Goal: Check status: Check status

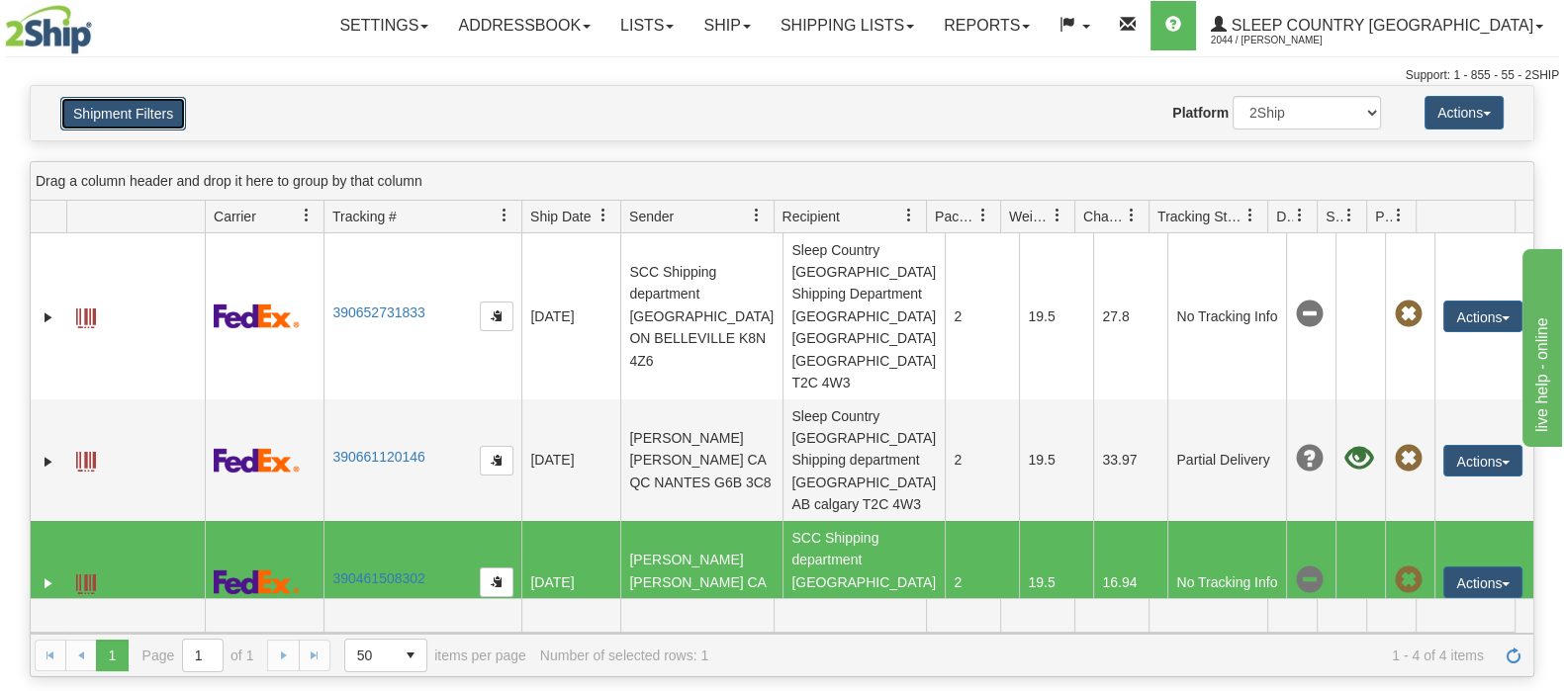
click at [91, 110] on button "Shipment Filters" at bounding box center [123, 114] width 126 height 34
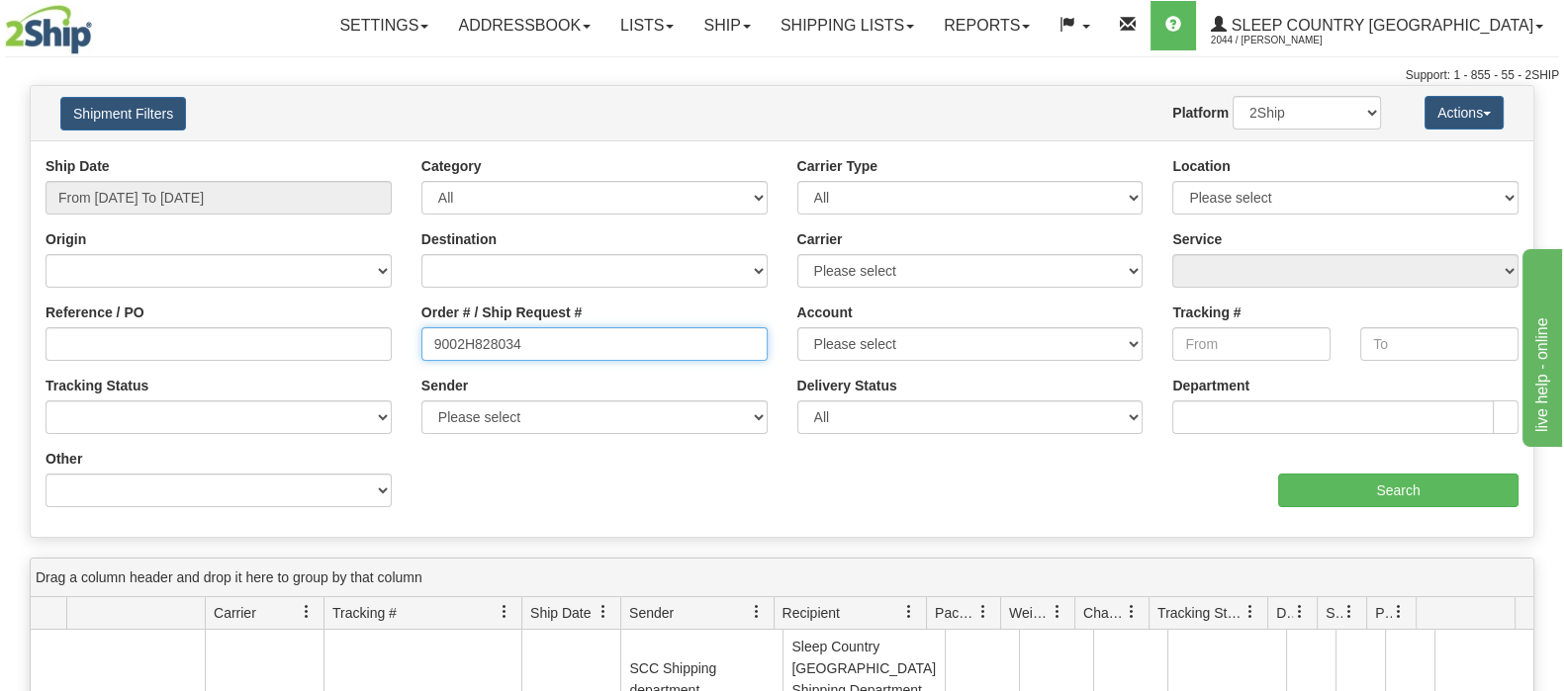
drag, startPoint x: 562, startPoint y: 338, endPoint x: 987, endPoint y: 434, distance: 436.1
click at [349, 156] on div "Reference / PO Order # / Ship Request # 9002H828034 Account Please select [GEOG…" at bounding box center [782, 156] width 1503 height 0
paste input "0I011668"
type input "9000I011668"
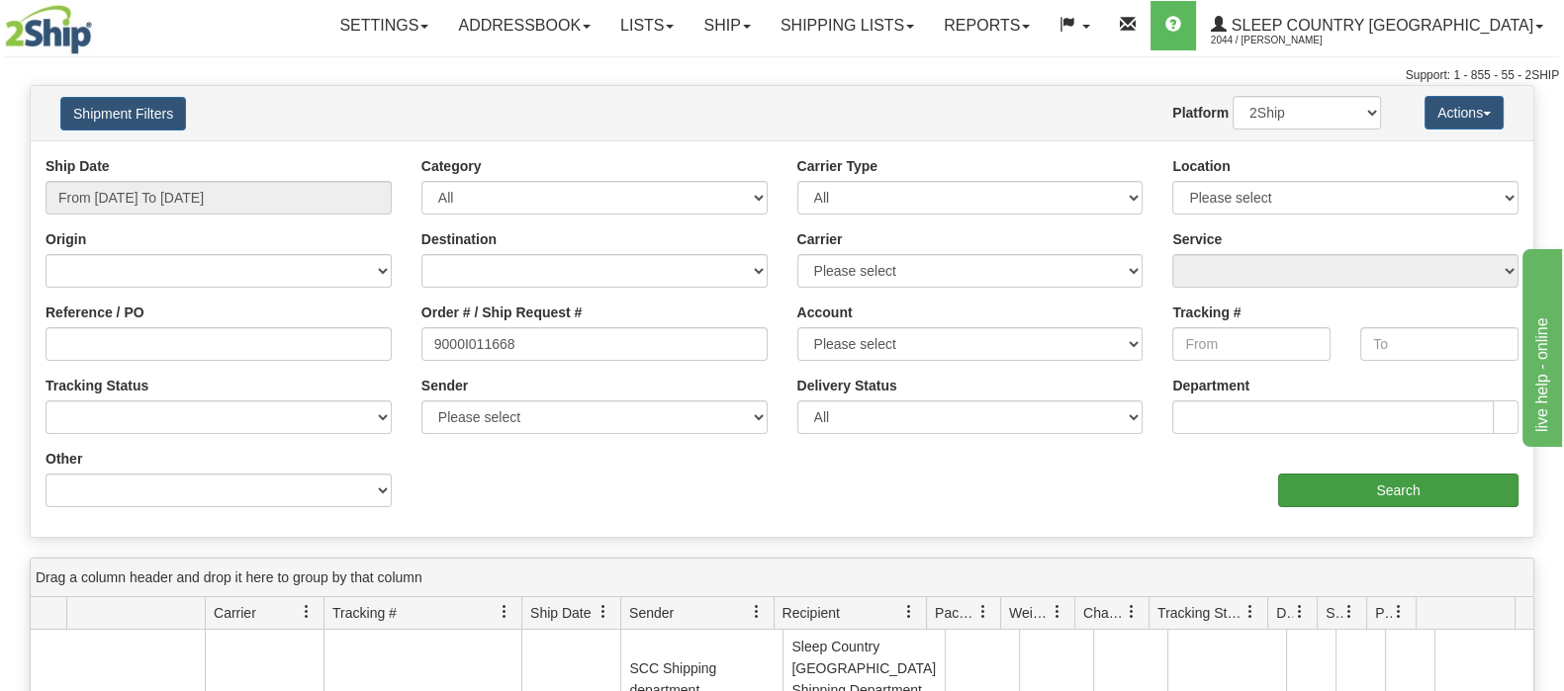
drag, startPoint x: 1482, startPoint y: 508, endPoint x: 1472, endPoint y: 500, distance: 13.3
click at [1479, 506] on div "Ship Date From [DATE] To [DATE] Category All Inbound Outbound Carrier Type All …" at bounding box center [782, 339] width 1503 height 366
click at [1461, 491] on input "Search" at bounding box center [1398, 491] width 240 height 34
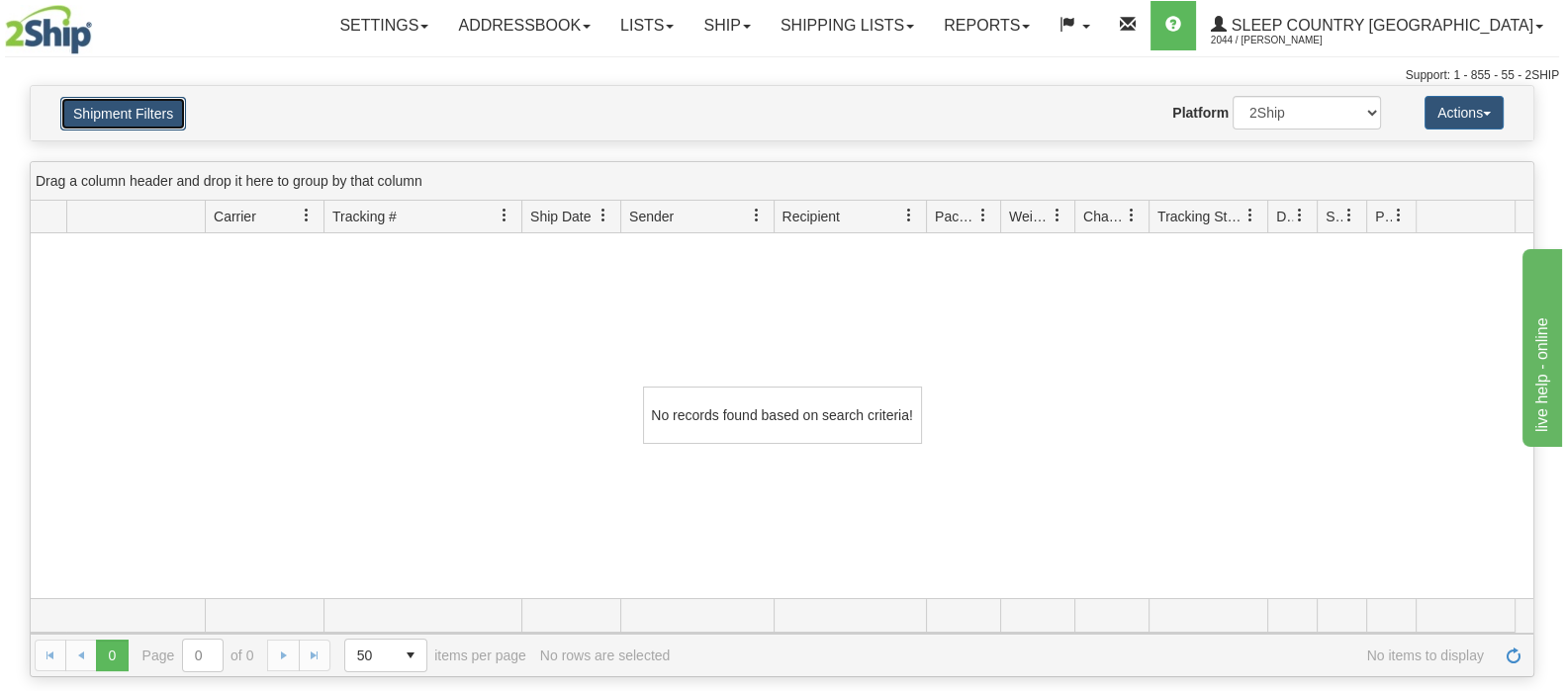
click at [168, 113] on button "Shipment Filters" at bounding box center [123, 114] width 126 height 34
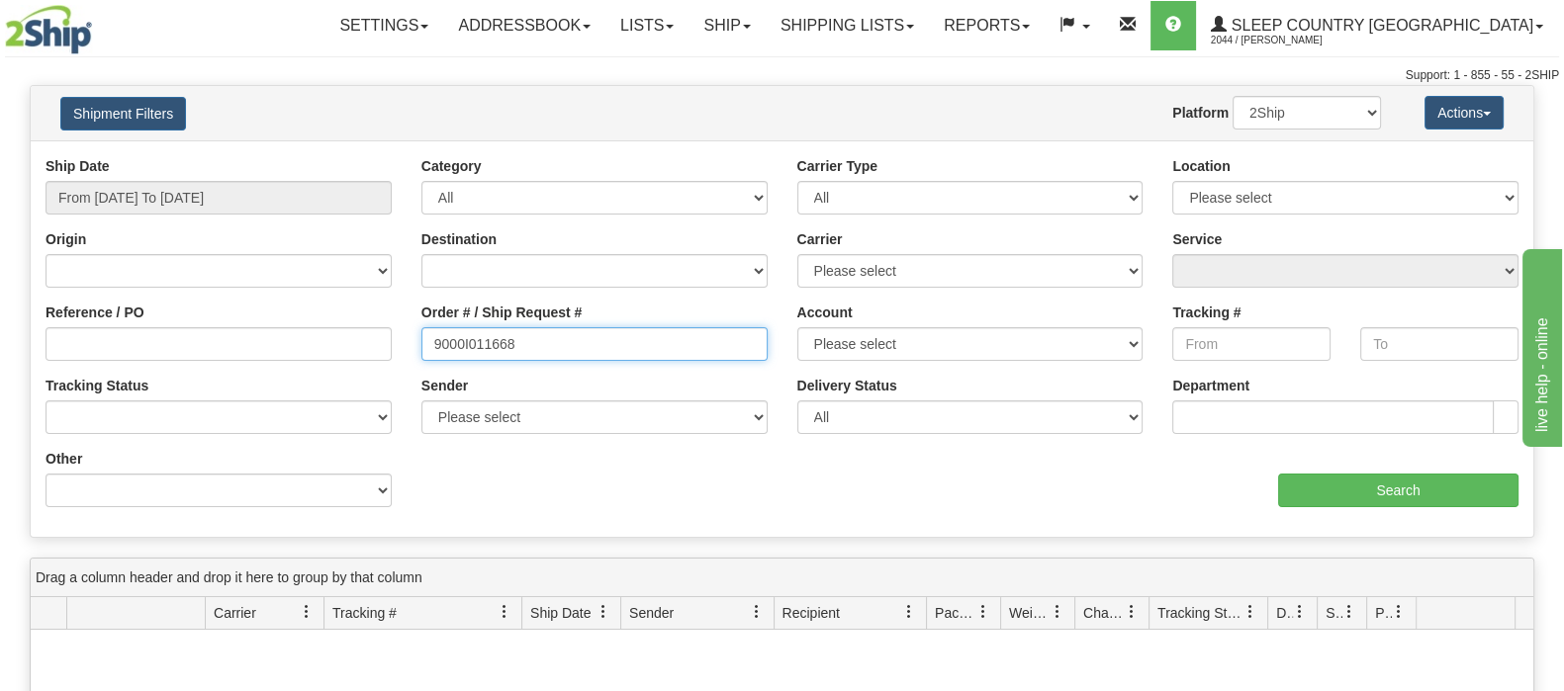
drag, startPoint x: 536, startPoint y: 341, endPoint x: 391, endPoint y: 342, distance: 145.4
click at [391, 156] on div "Reference / PO Order # / Ship Request # 9000I011668 Account Please select [GEOG…" at bounding box center [782, 156] width 1503 height 0
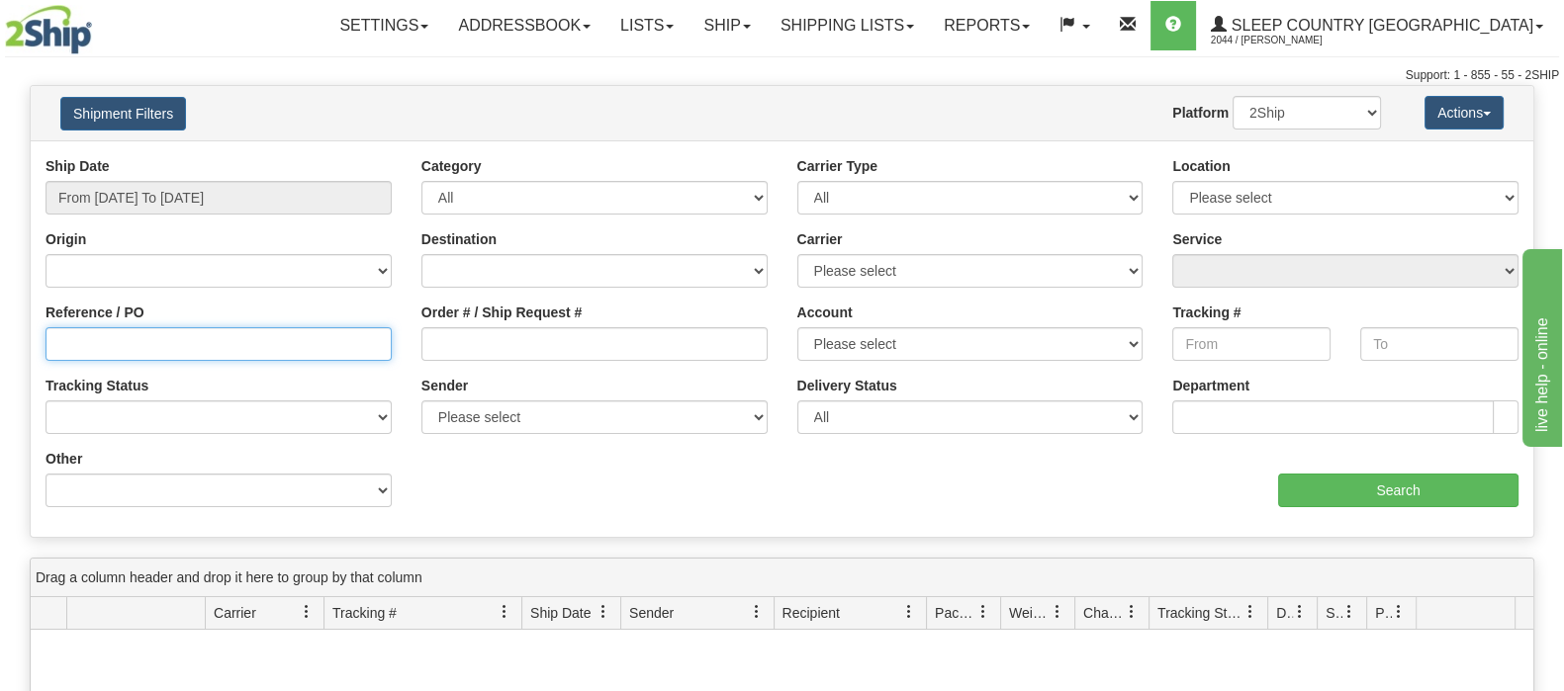
click at [348, 349] on input "Reference / PO" at bounding box center [219, 344] width 346 height 34
click at [575, 352] on input "Order # / Ship Request #" at bounding box center [594, 344] width 346 height 34
paste input "9000I011668"
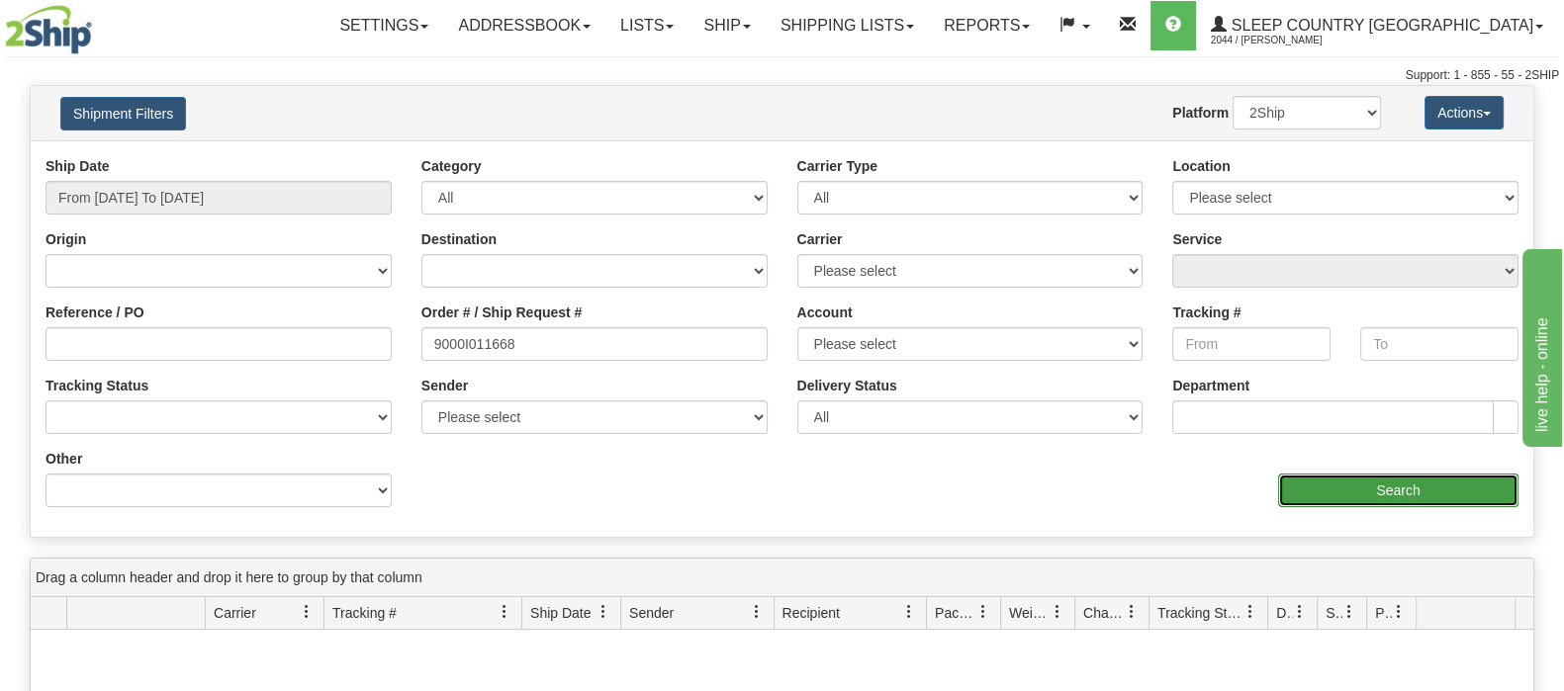
click at [1350, 483] on input "Search" at bounding box center [1398, 491] width 240 height 34
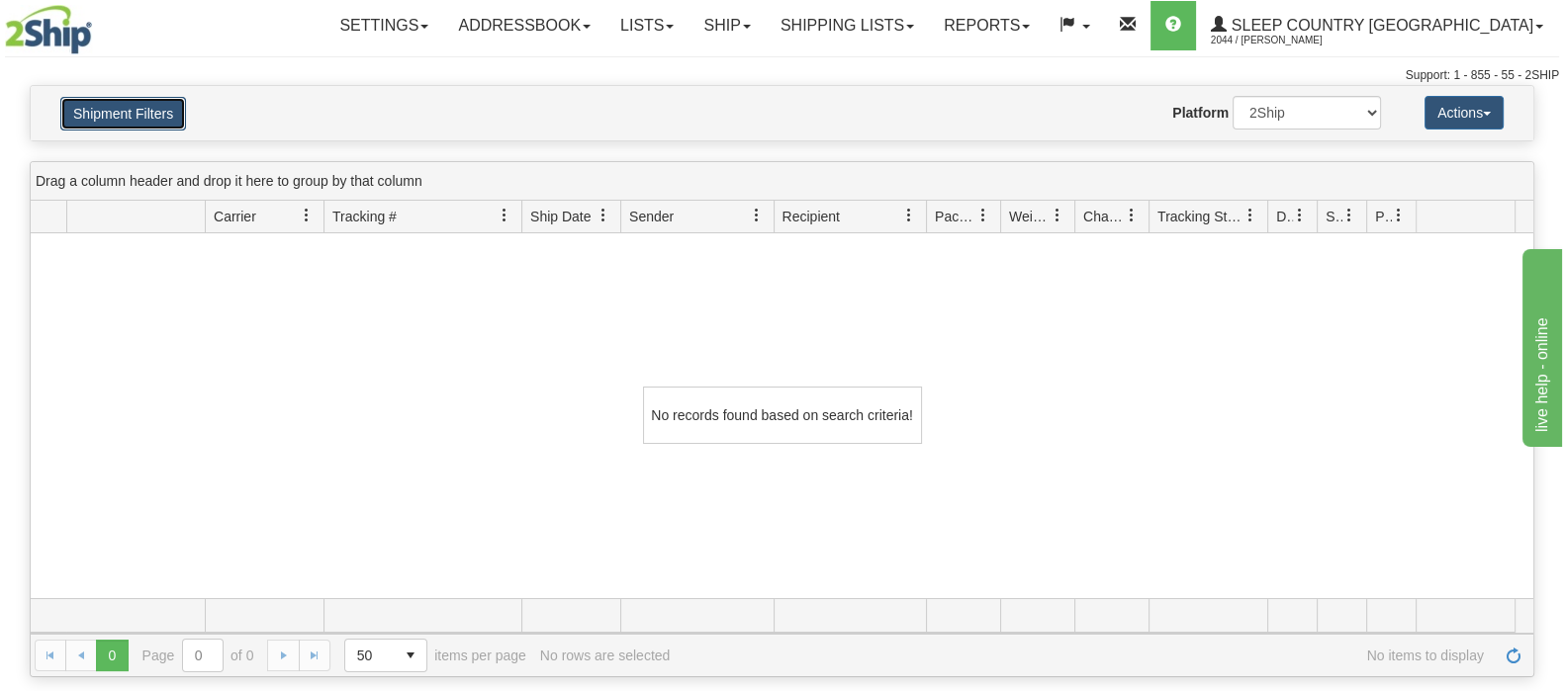
drag, startPoint x: 113, startPoint y: 122, endPoint x: 380, endPoint y: 311, distance: 327.2
click at [113, 123] on button "Shipment Filters" at bounding box center [123, 114] width 126 height 34
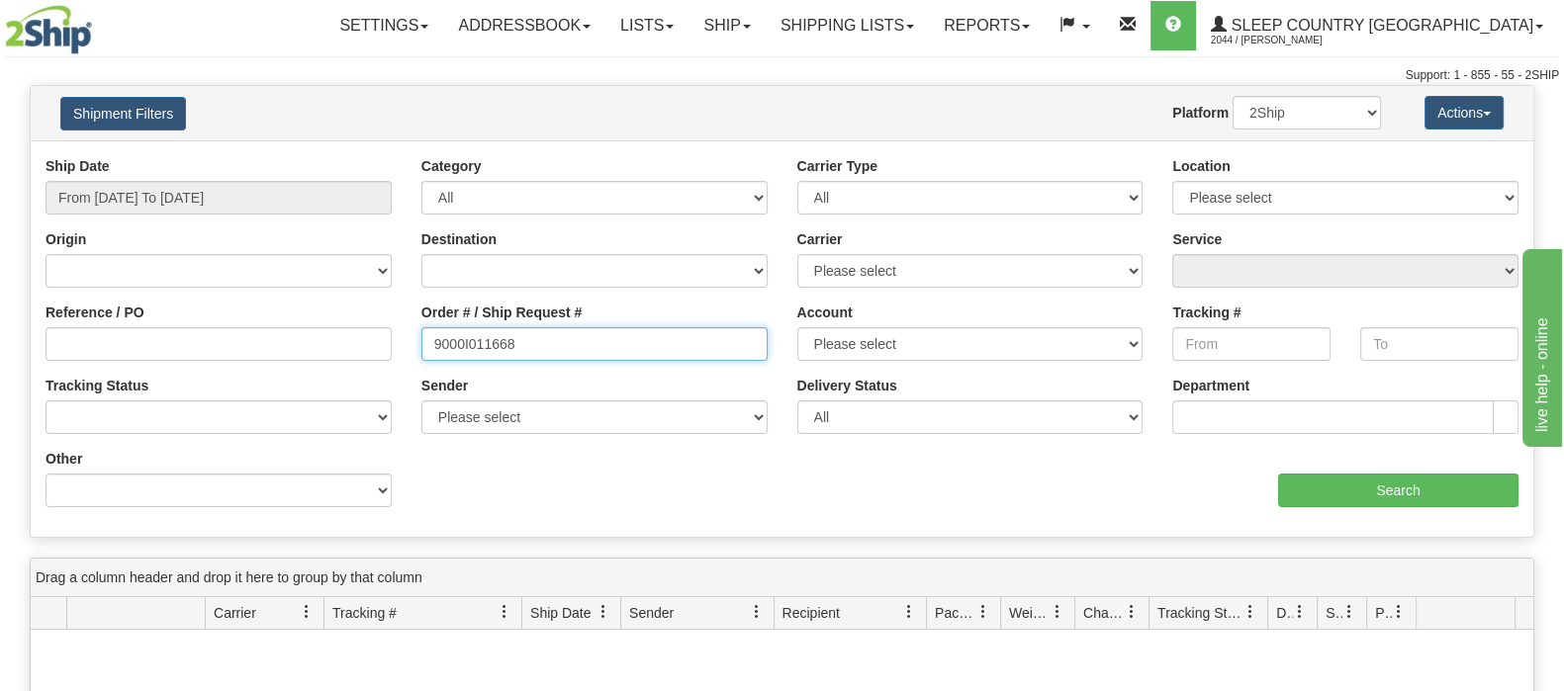
drag, startPoint x: 500, startPoint y: 362, endPoint x: 1329, endPoint y: 507, distance: 841.6
click at [410, 378] on div "Ship Date From [DATE] To [DATE] Category All Inbound Outbound Carrier Type All …" at bounding box center [782, 339] width 1503 height 366
paste input "00"
type input "9000I011600"
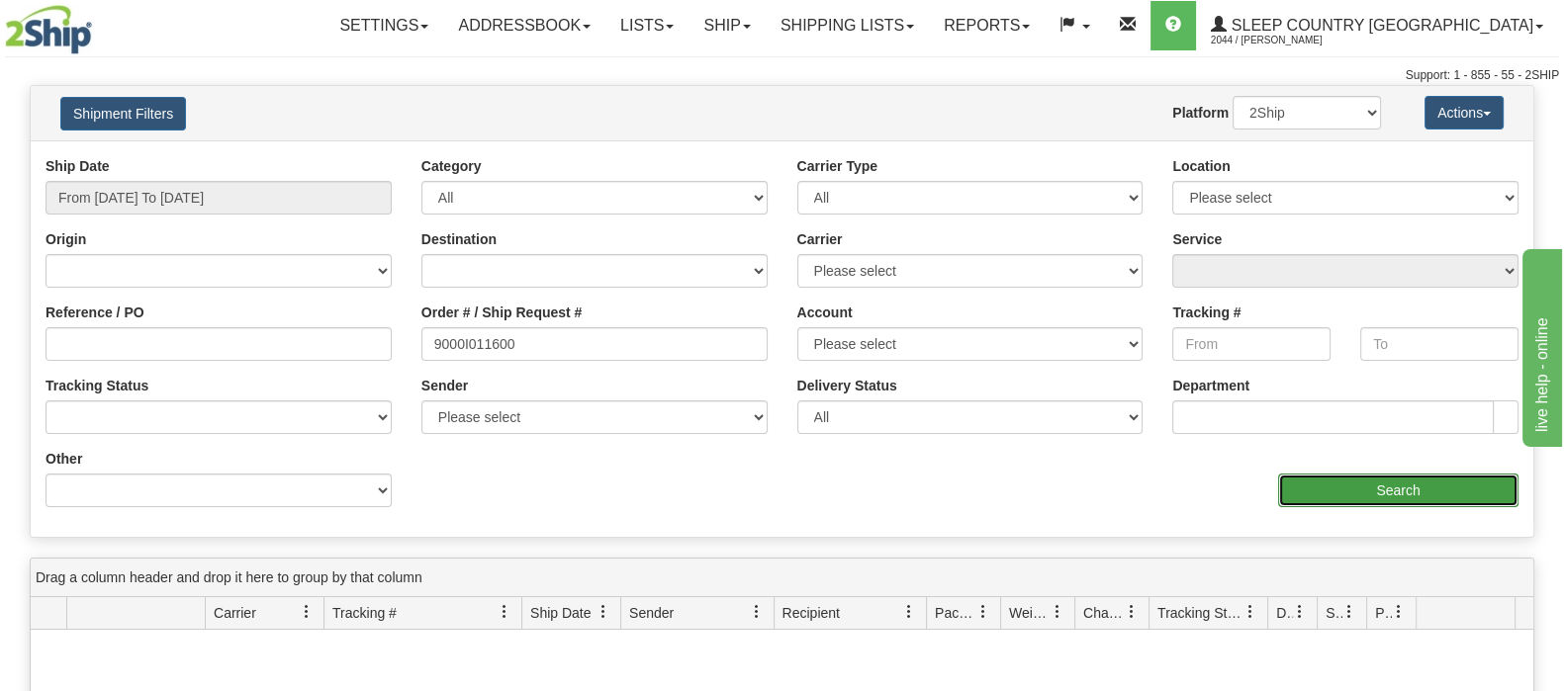
click at [1373, 487] on input "Search" at bounding box center [1398, 491] width 240 height 34
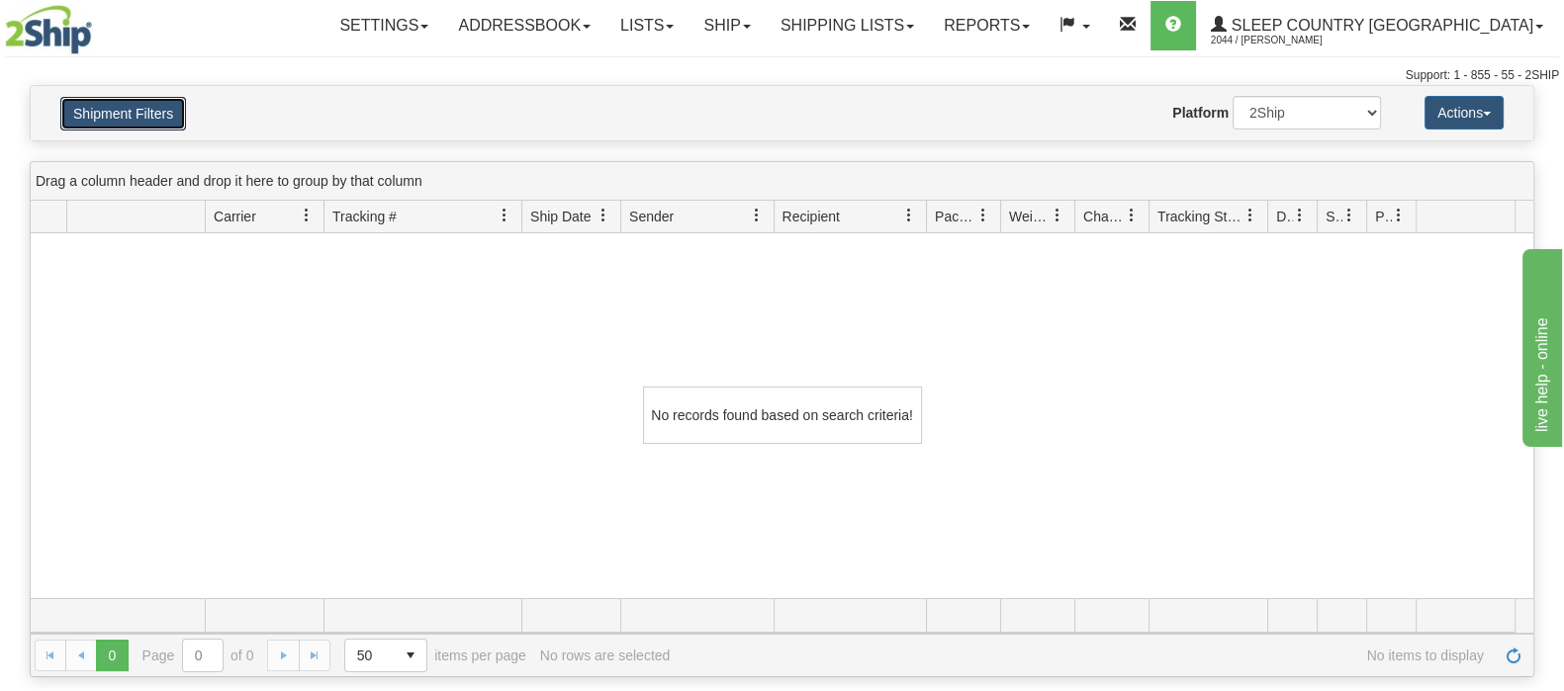
drag, startPoint x: 114, startPoint y: 121, endPoint x: 163, endPoint y: 159, distance: 62.7
click at [115, 124] on button "Shipment Filters" at bounding box center [123, 114] width 126 height 34
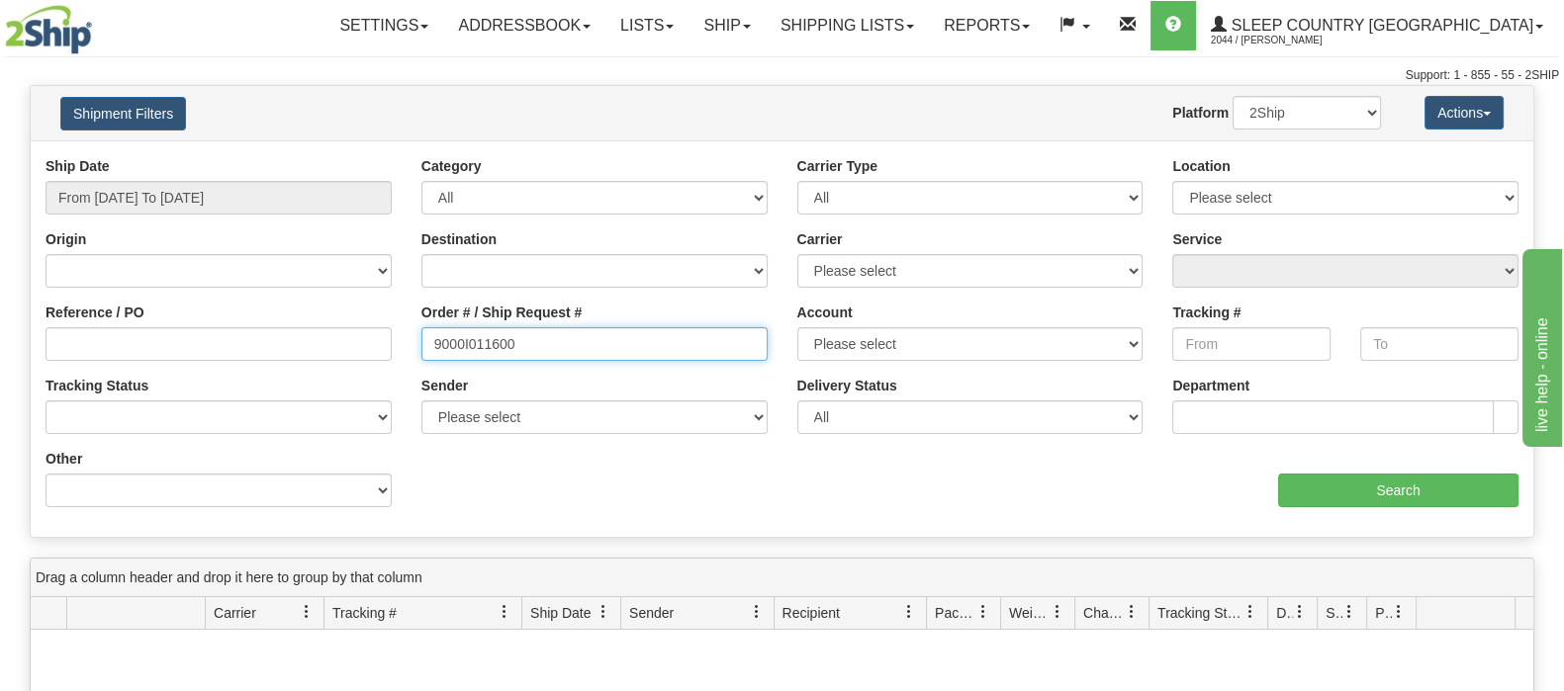
drag, startPoint x: 567, startPoint y: 351, endPoint x: 338, endPoint y: 352, distance: 228.5
click at [326, 156] on div "Reference / PO Order # / Ship Request # 9000I011600 Account Please select [GEOG…" at bounding box center [782, 156] width 1503 height 0
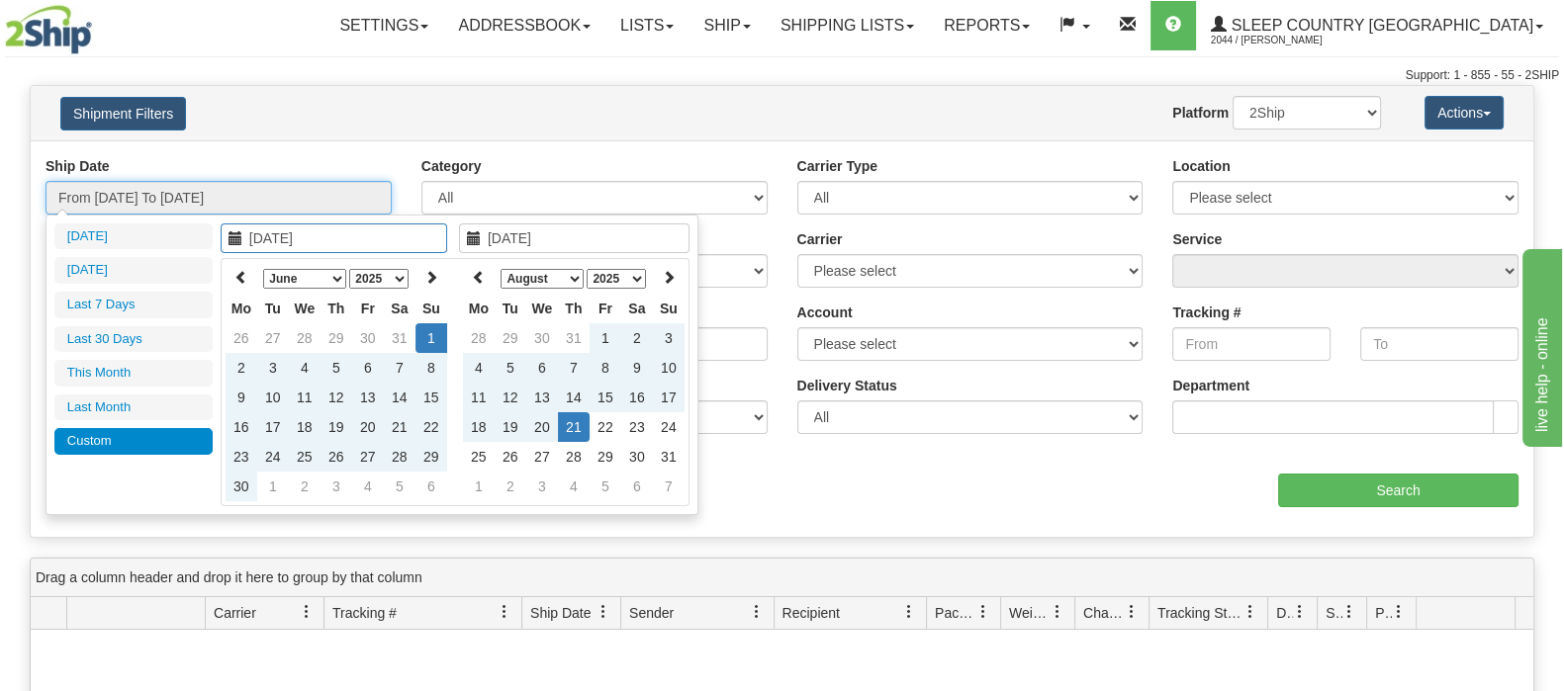
click at [237, 185] on input "From [DATE] To [DATE]" at bounding box center [219, 198] width 346 height 34
type input "[DATE]"
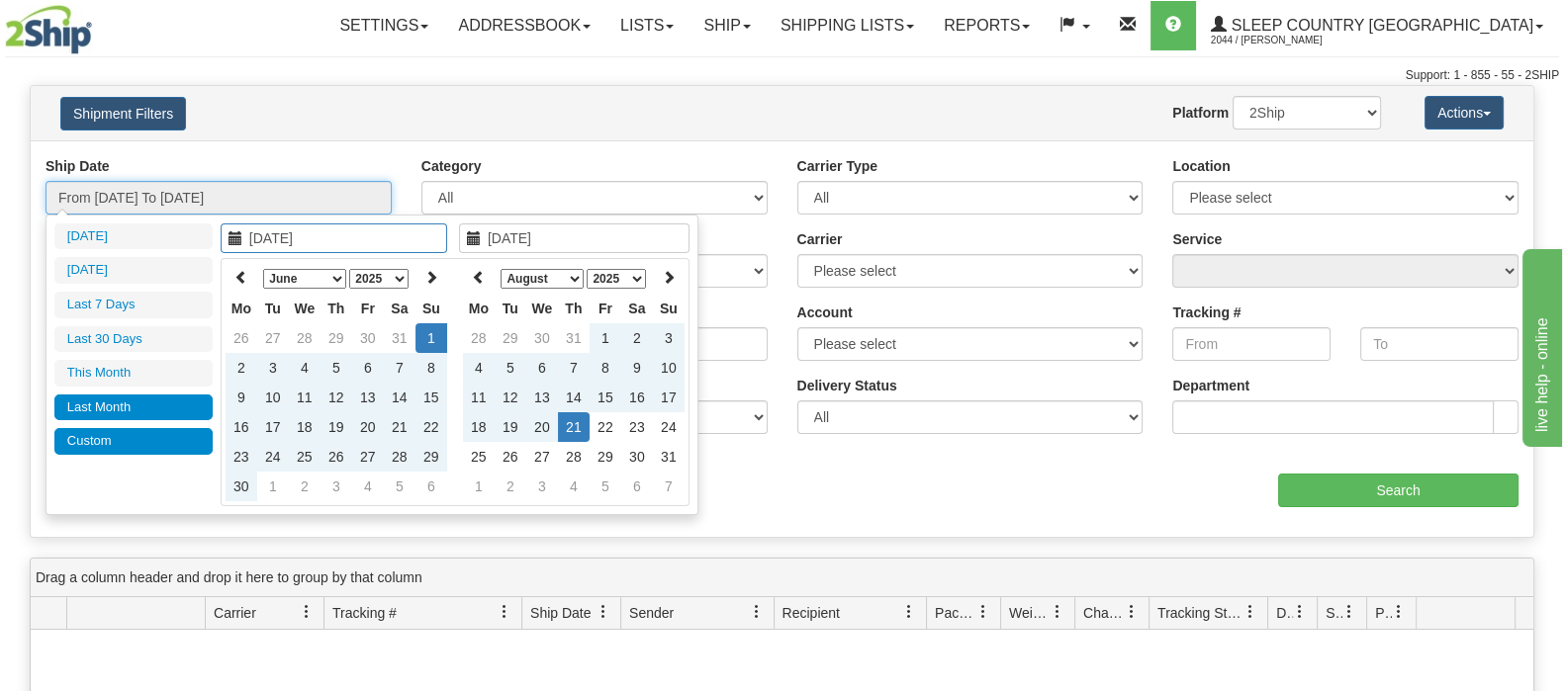
type input "[DATE]"
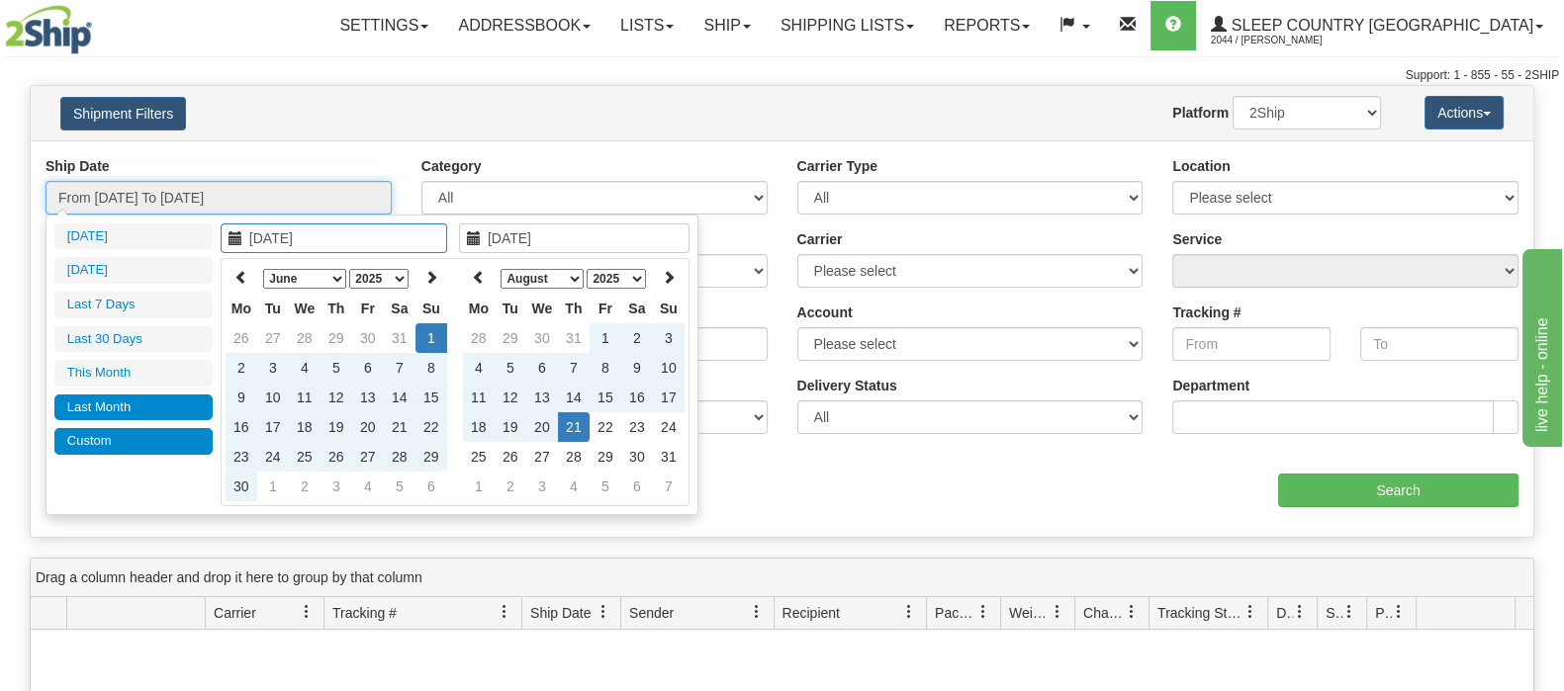
type input "[DATE]"
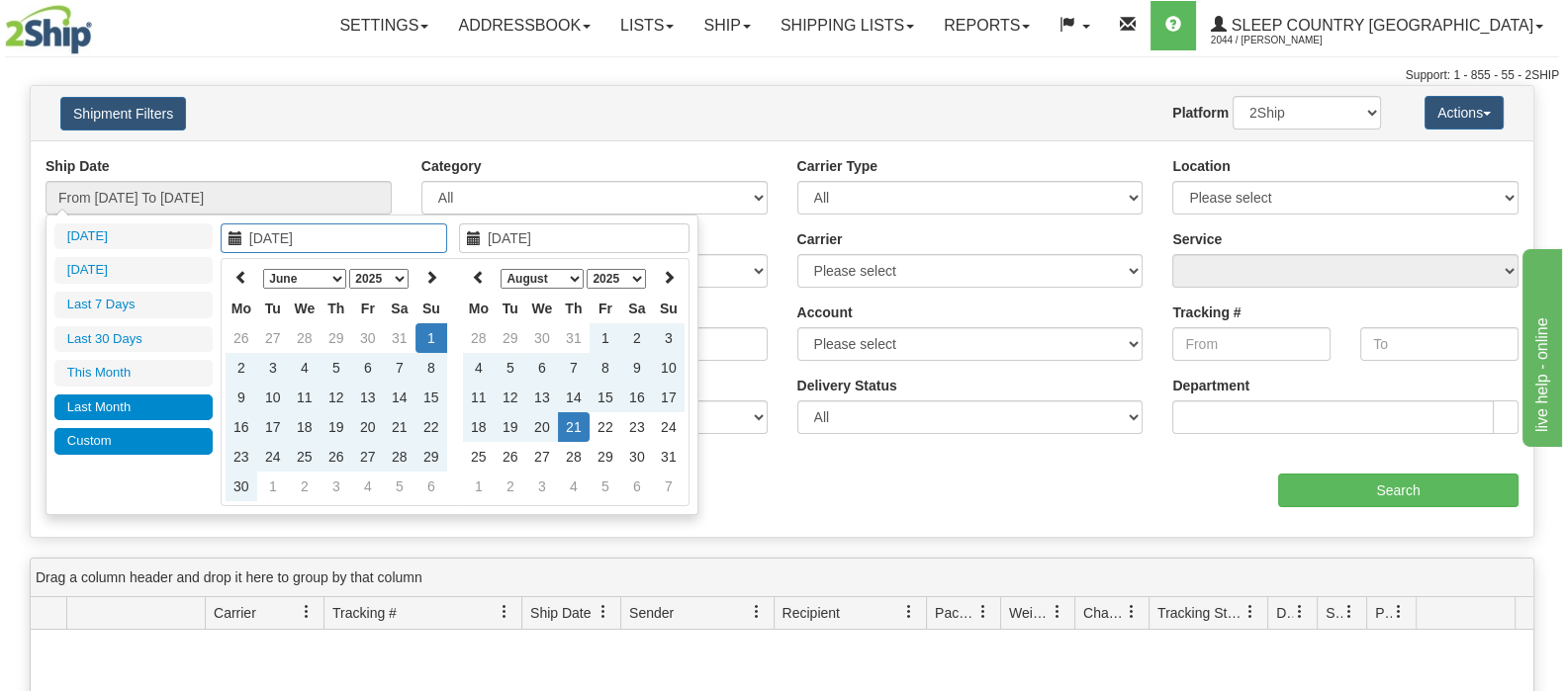
click at [79, 409] on li "Last Month" at bounding box center [133, 408] width 158 height 27
type input "From [DATE] To [DATE]"
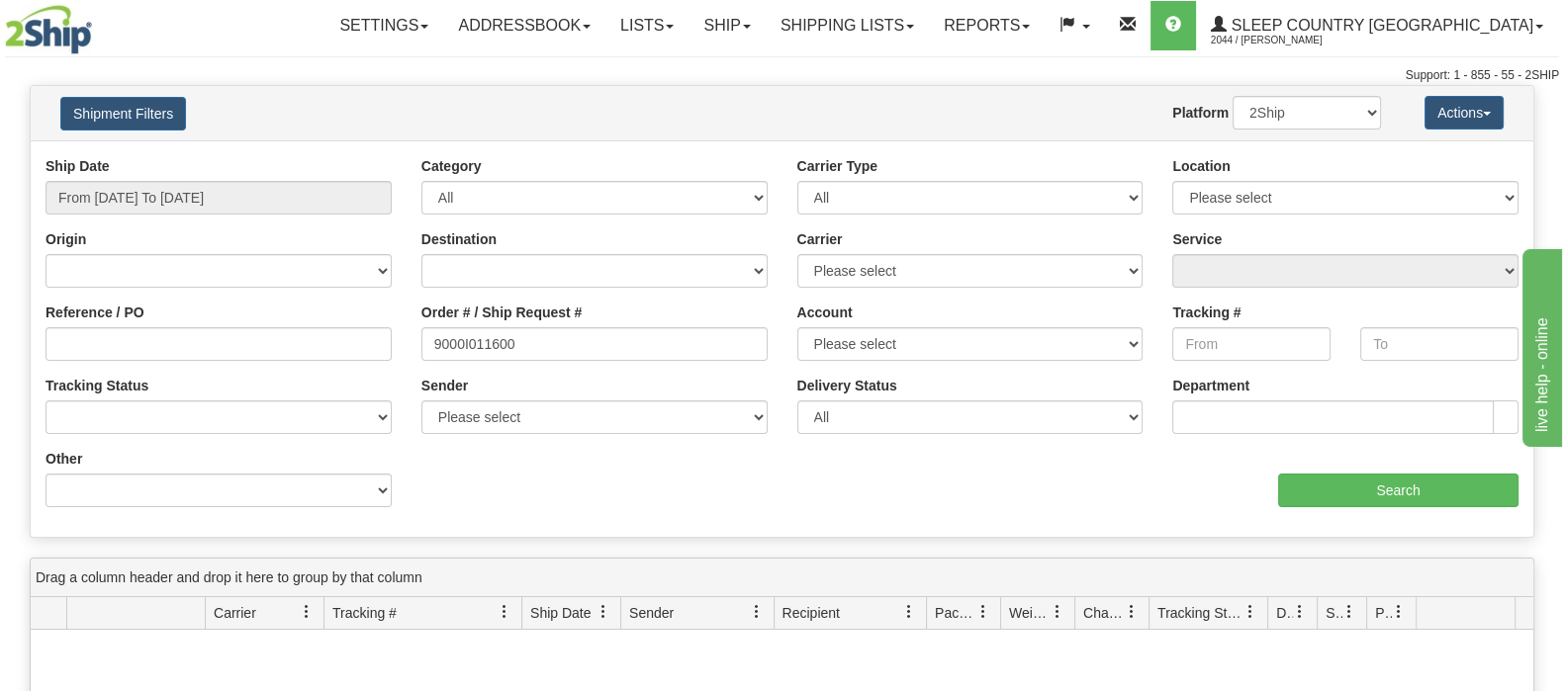
click at [1424, 506] on div "Ship Date From [DATE] To [DATE] Category All Inbound Outbound Carrier Type All …" at bounding box center [782, 339] width 1503 height 366
click at [1415, 498] on input "Search" at bounding box center [1398, 491] width 240 height 34
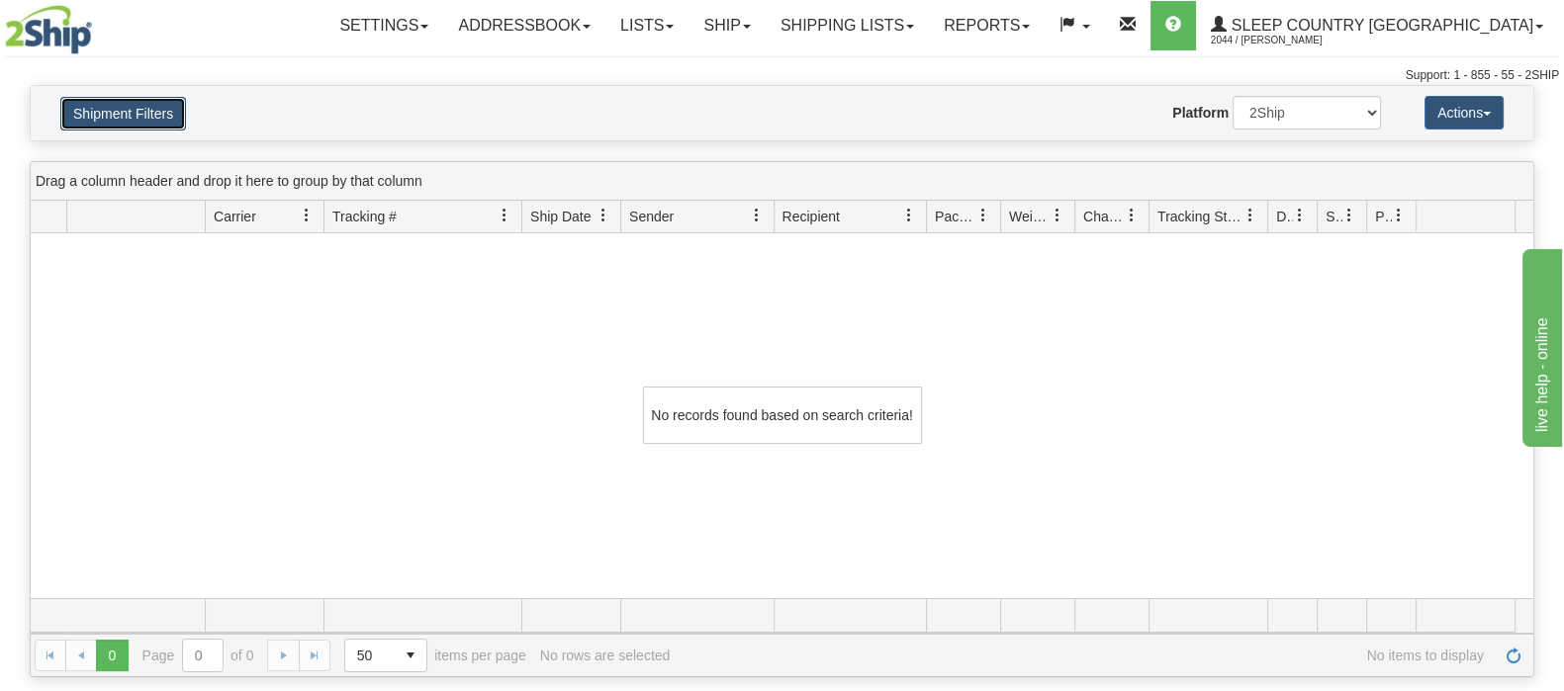
click at [155, 110] on button "Shipment Filters" at bounding box center [123, 114] width 126 height 34
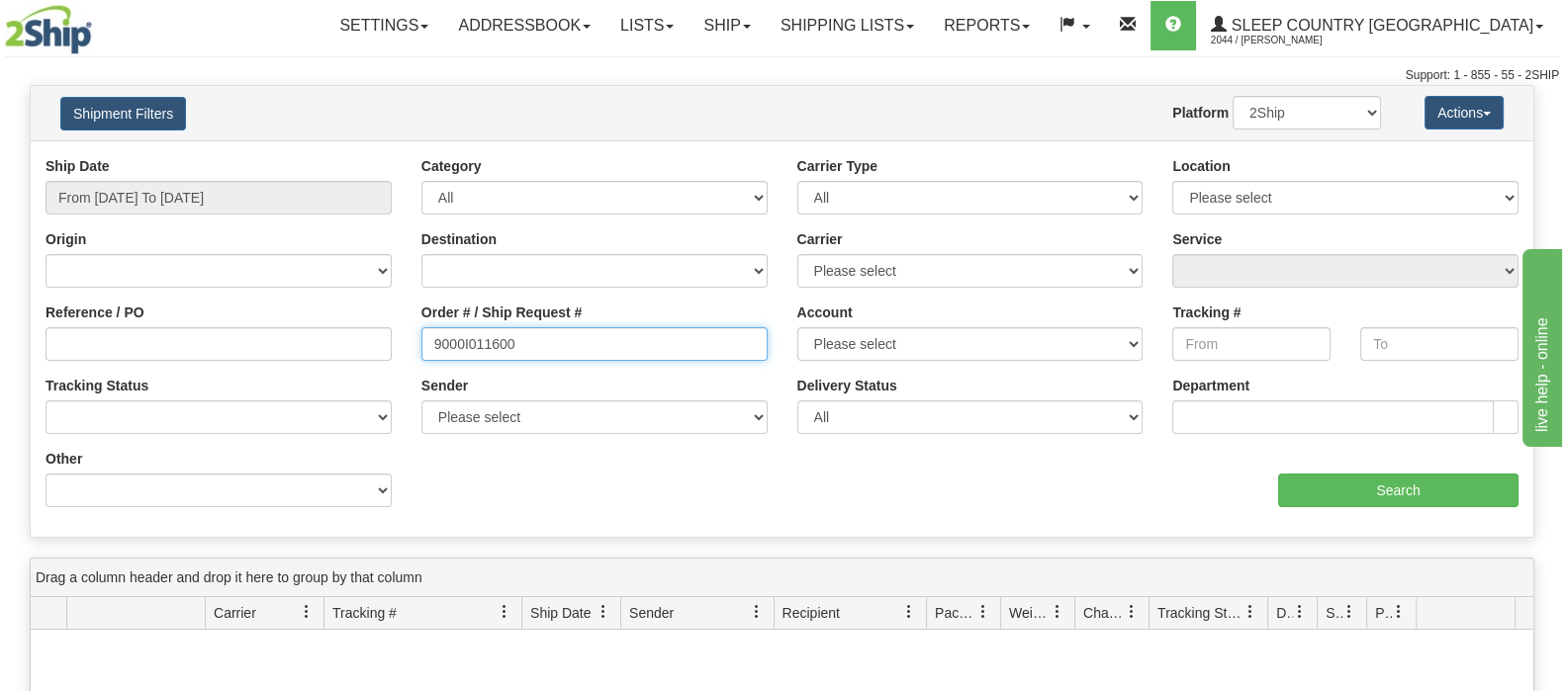
drag, startPoint x: 475, startPoint y: 344, endPoint x: 327, endPoint y: 344, distance: 147.4
click at [327, 156] on div "Reference / PO Order # / Ship Request # 9000I011600 Account Please select [GEOG…" at bounding box center [782, 156] width 1503 height 0
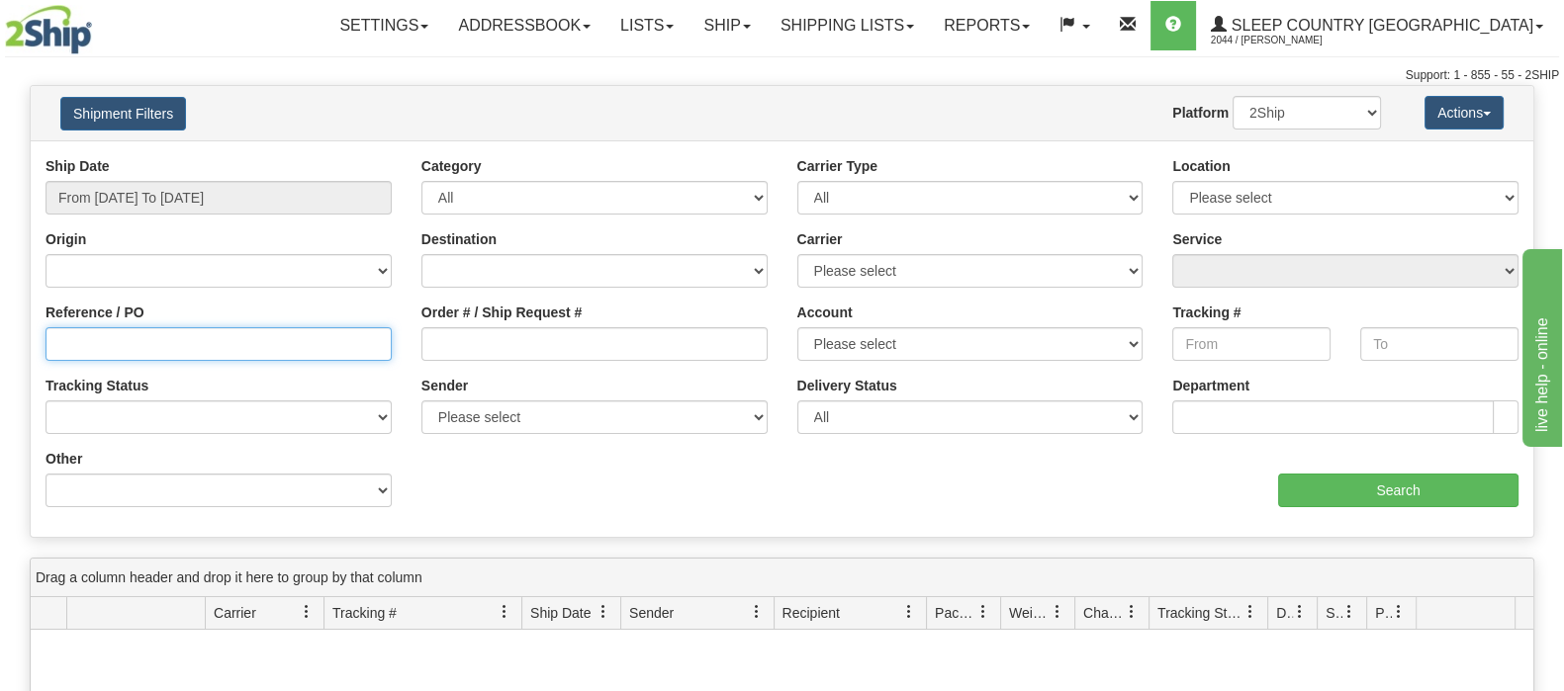
click at [352, 347] on input "Reference / PO" at bounding box center [219, 344] width 346 height 34
paste input "9000I011600"
type input "9000I011600"
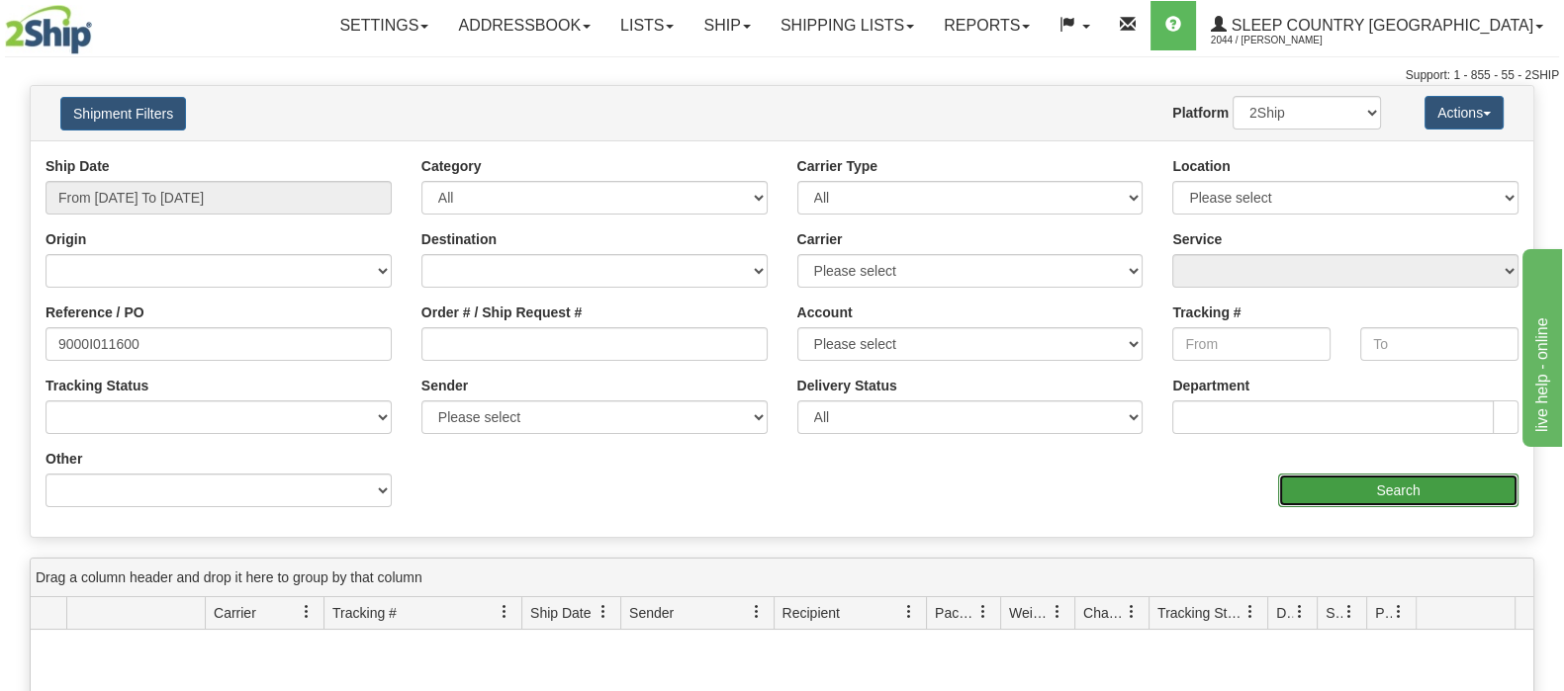
click at [1354, 489] on input "Search" at bounding box center [1398, 491] width 240 height 34
